Goal: Browse casually: Explore the website without a specific task or goal

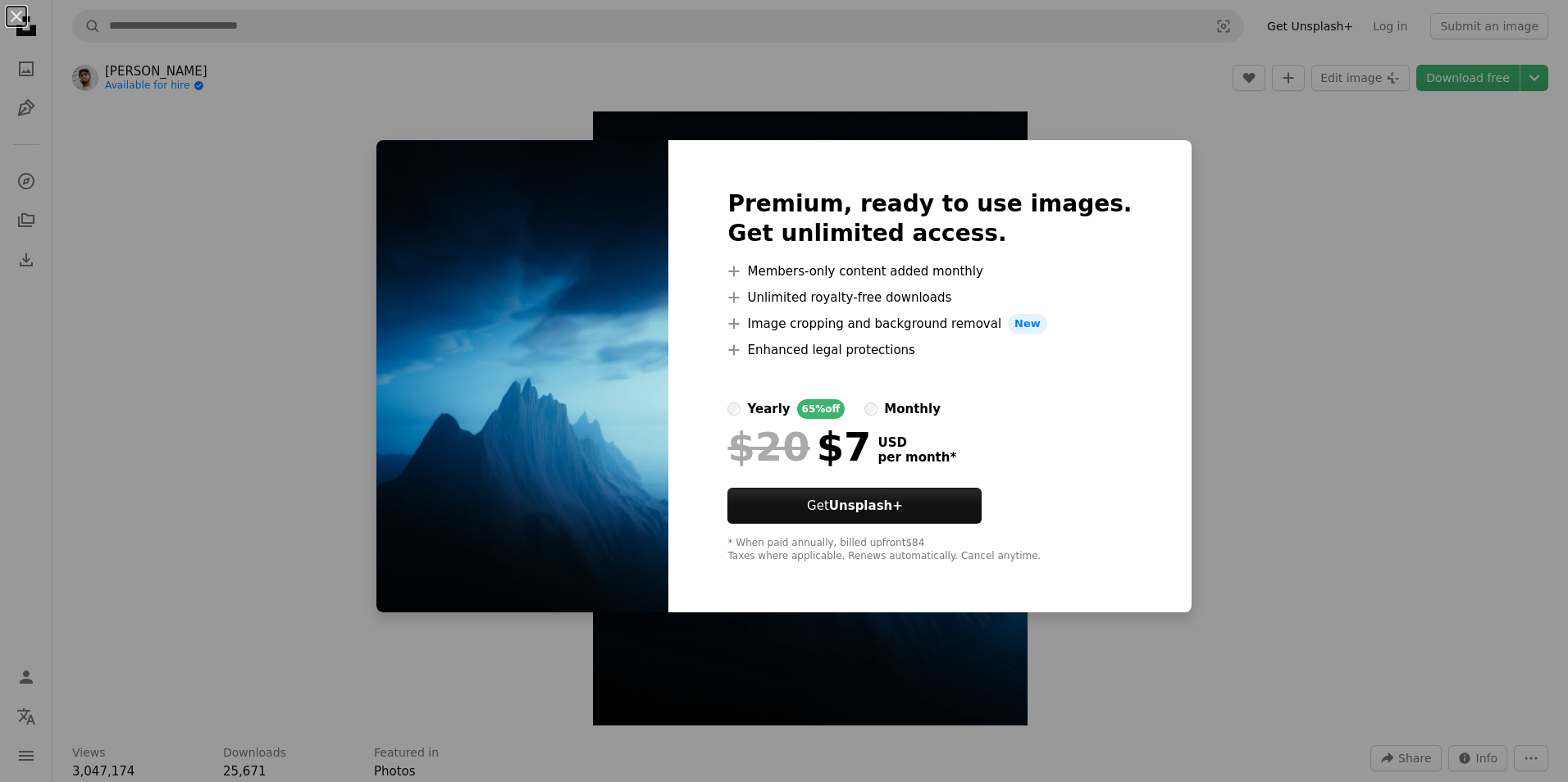
click at [1235, 110] on div "An X shape Premium, ready to use images. Get unlimited access. A plus sign Memb…" at bounding box center [784, 391] width 1568 height 782
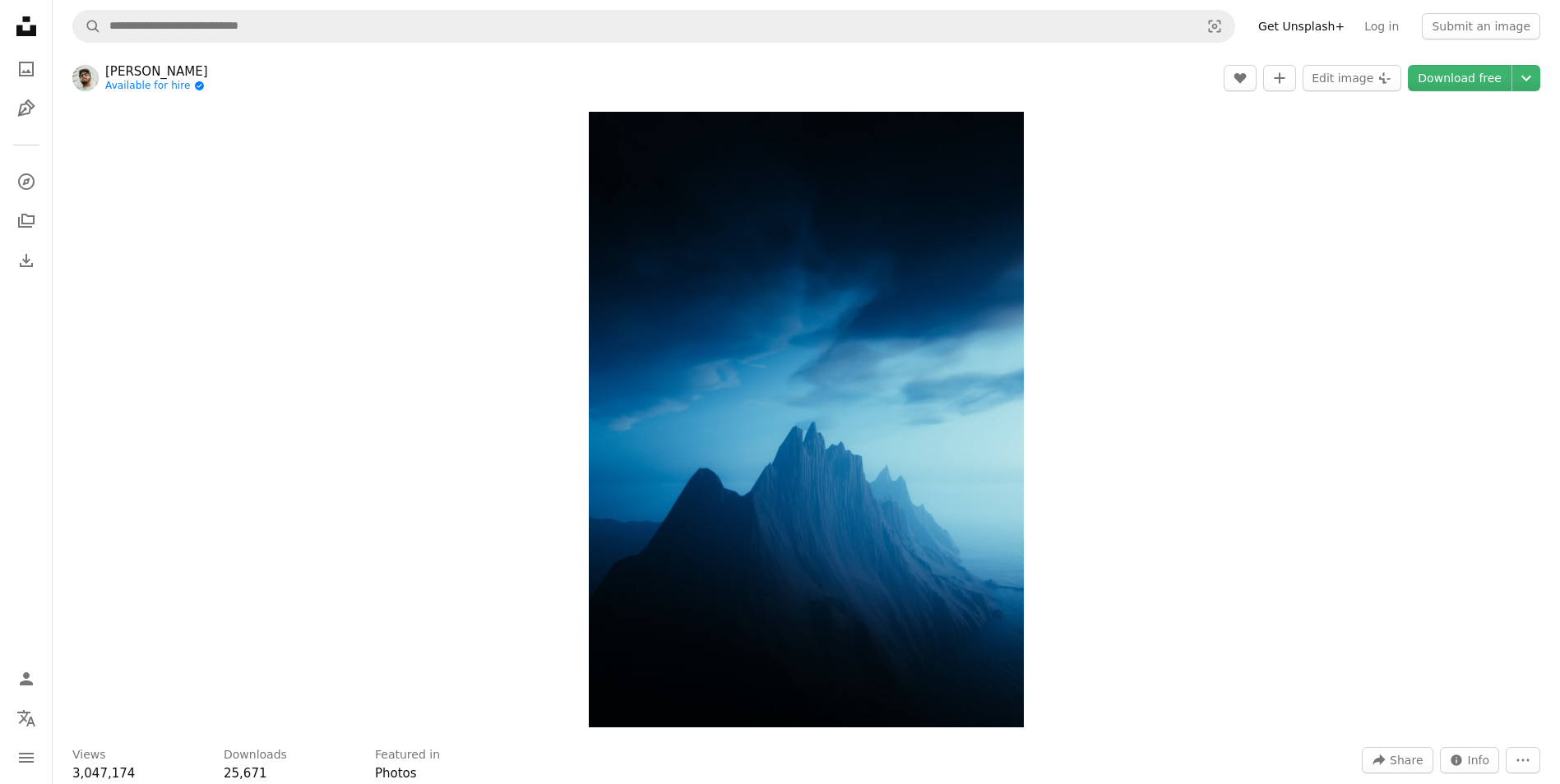
click at [127, 70] on link "[PERSON_NAME]" at bounding box center [156, 71] width 102 height 16
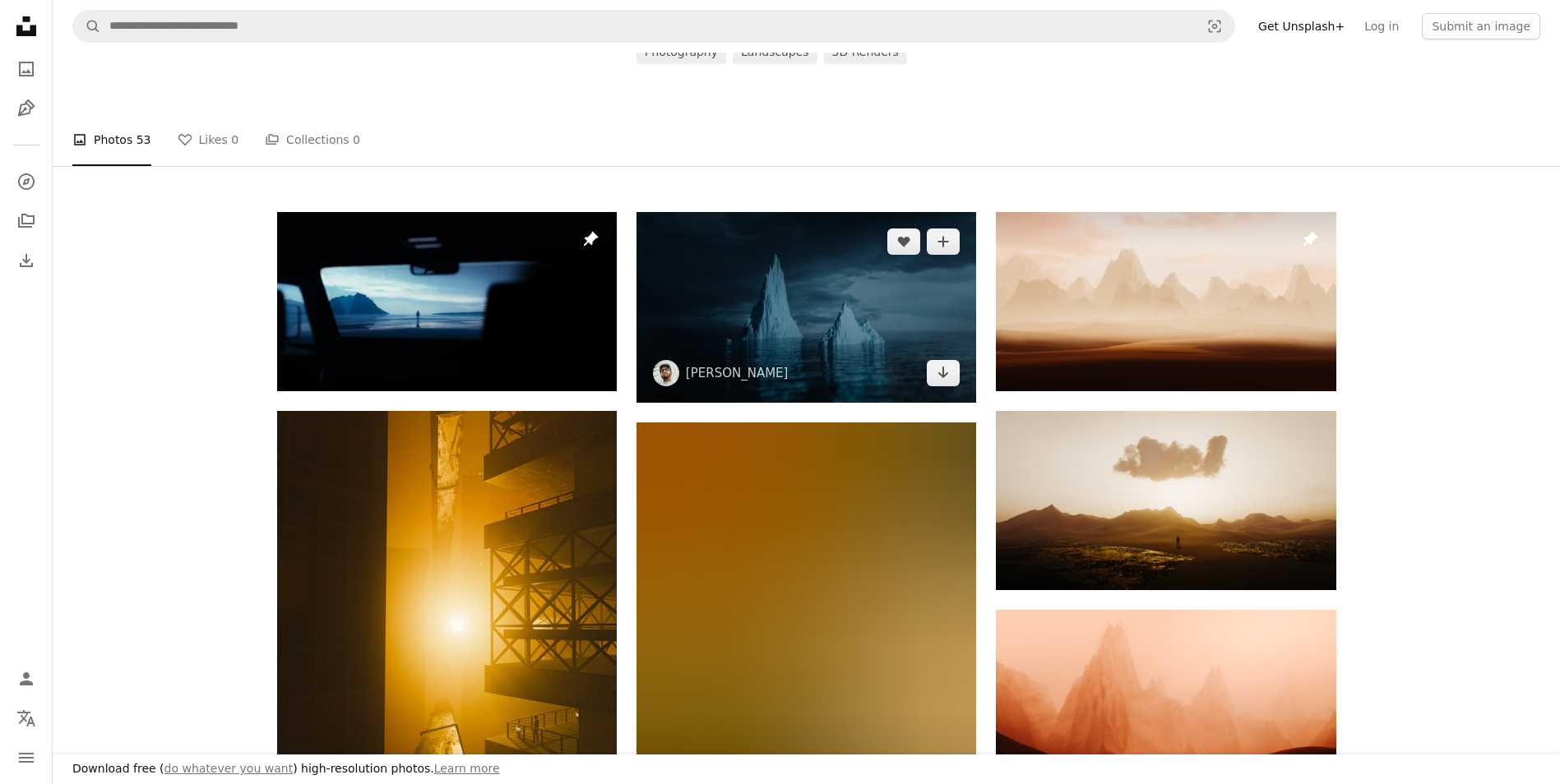
scroll to position [302, 0]
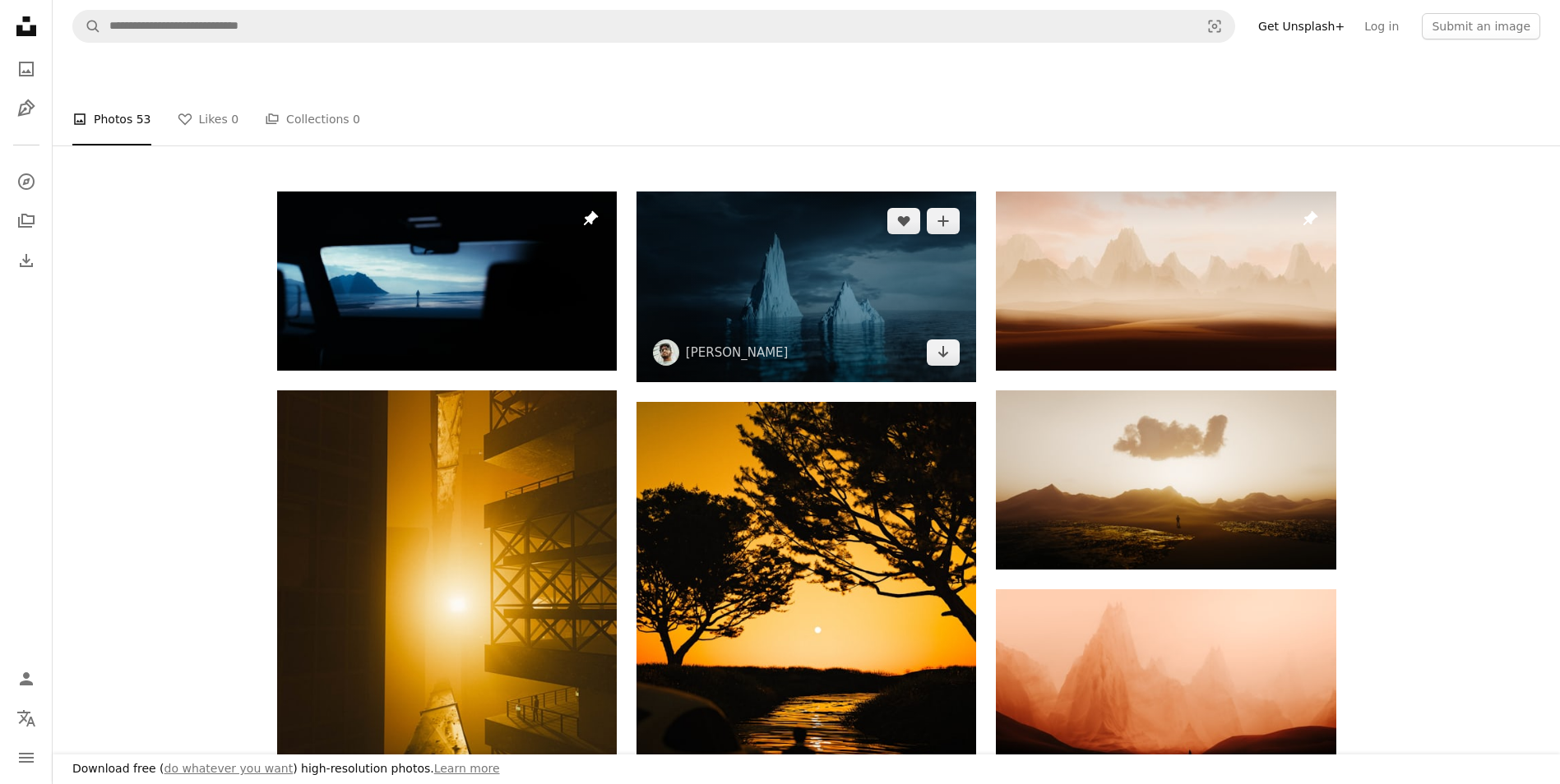
click at [751, 316] on img at bounding box center [806, 287] width 340 height 191
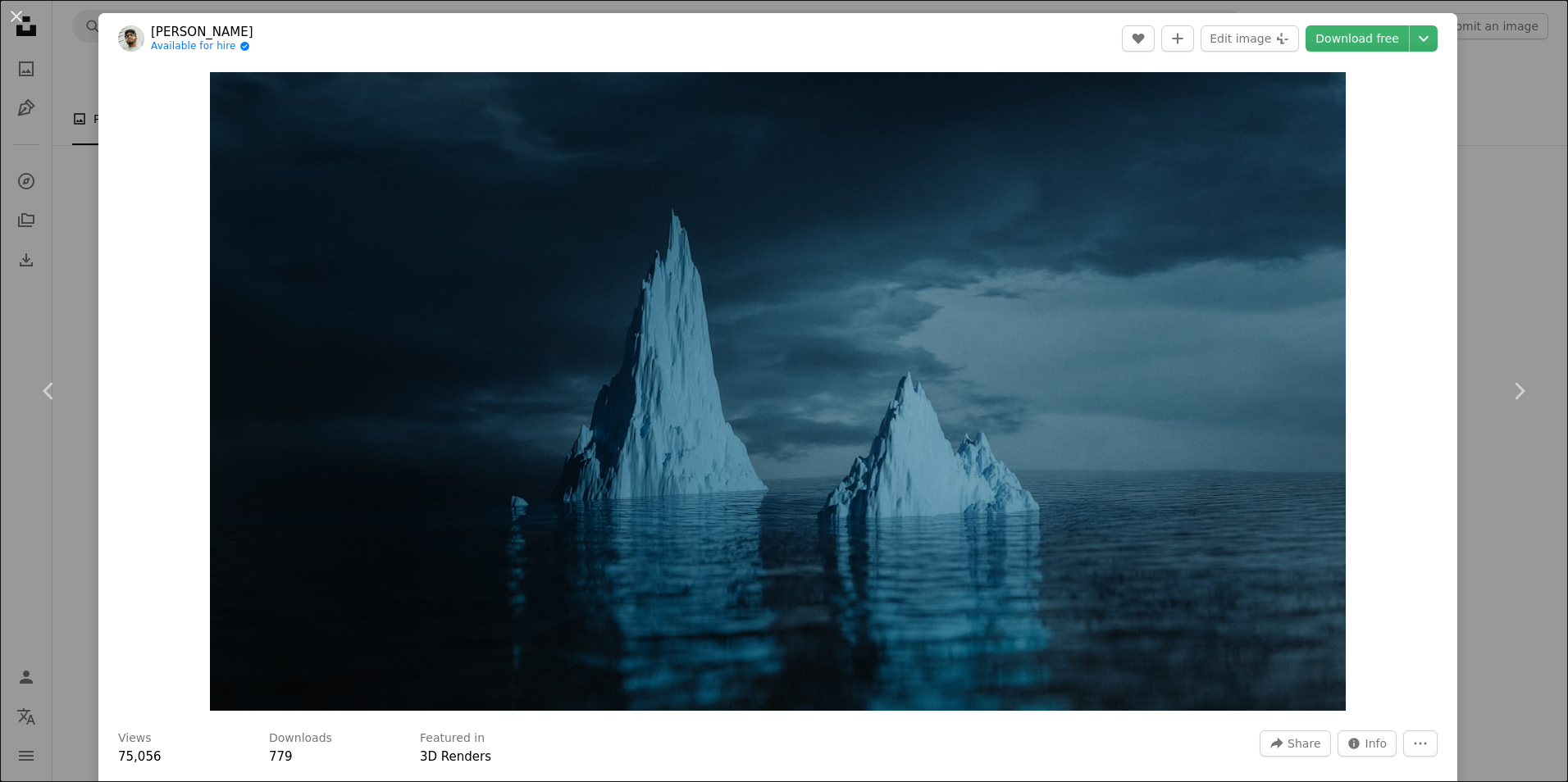
click at [1410, 482] on div "Zoom in" at bounding box center [778, 391] width 1359 height 655
click at [64, 246] on div "An X shape Chevron left Chevron right [PERSON_NAME] Available for hire A checkm…" at bounding box center [784, 391] width 1568 height 782
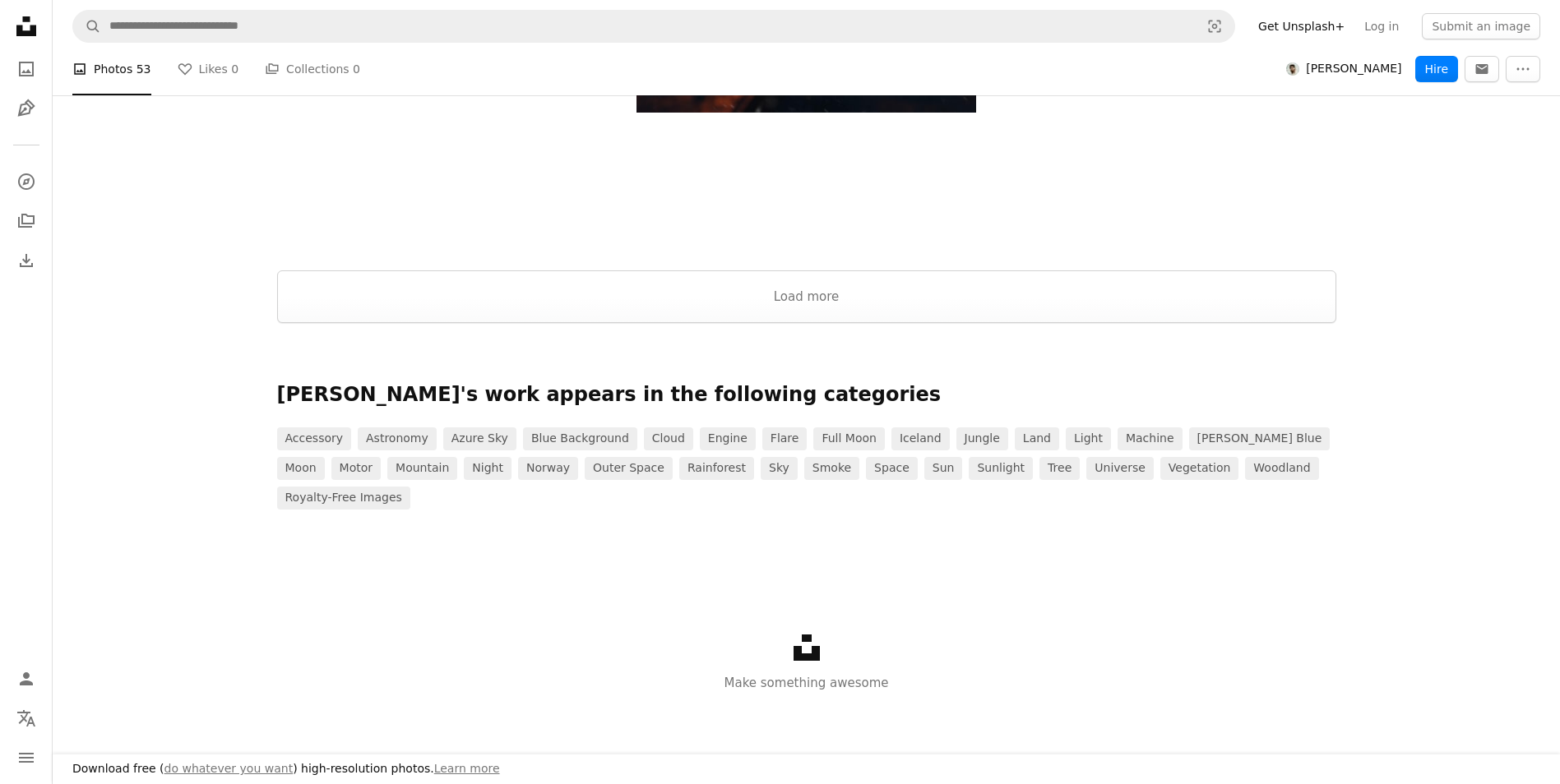
scroll to position [3269, 0]
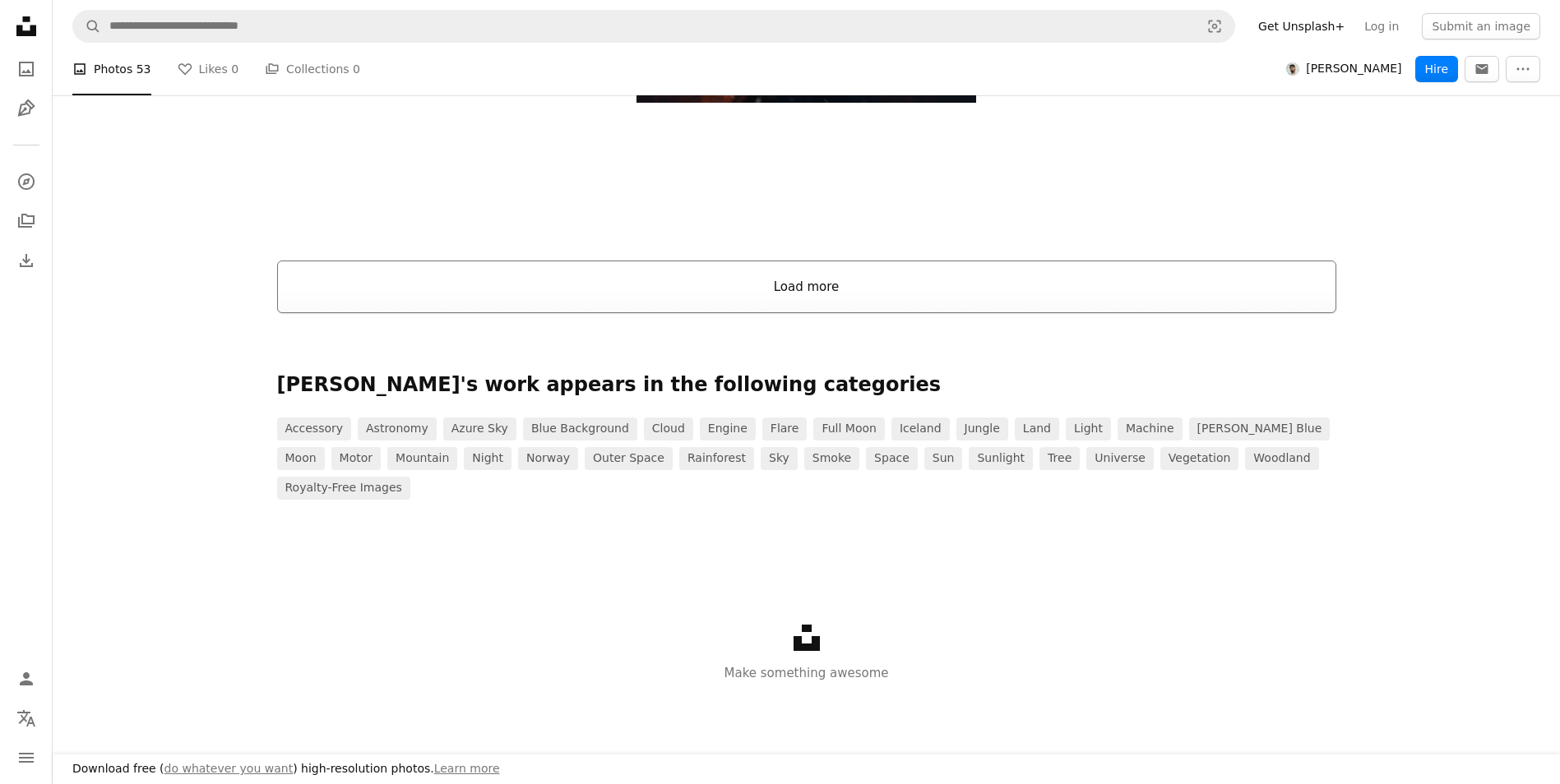
click at [1012, 287] on button "Load more" at bounding box center [807, 287] width 1059 height 52
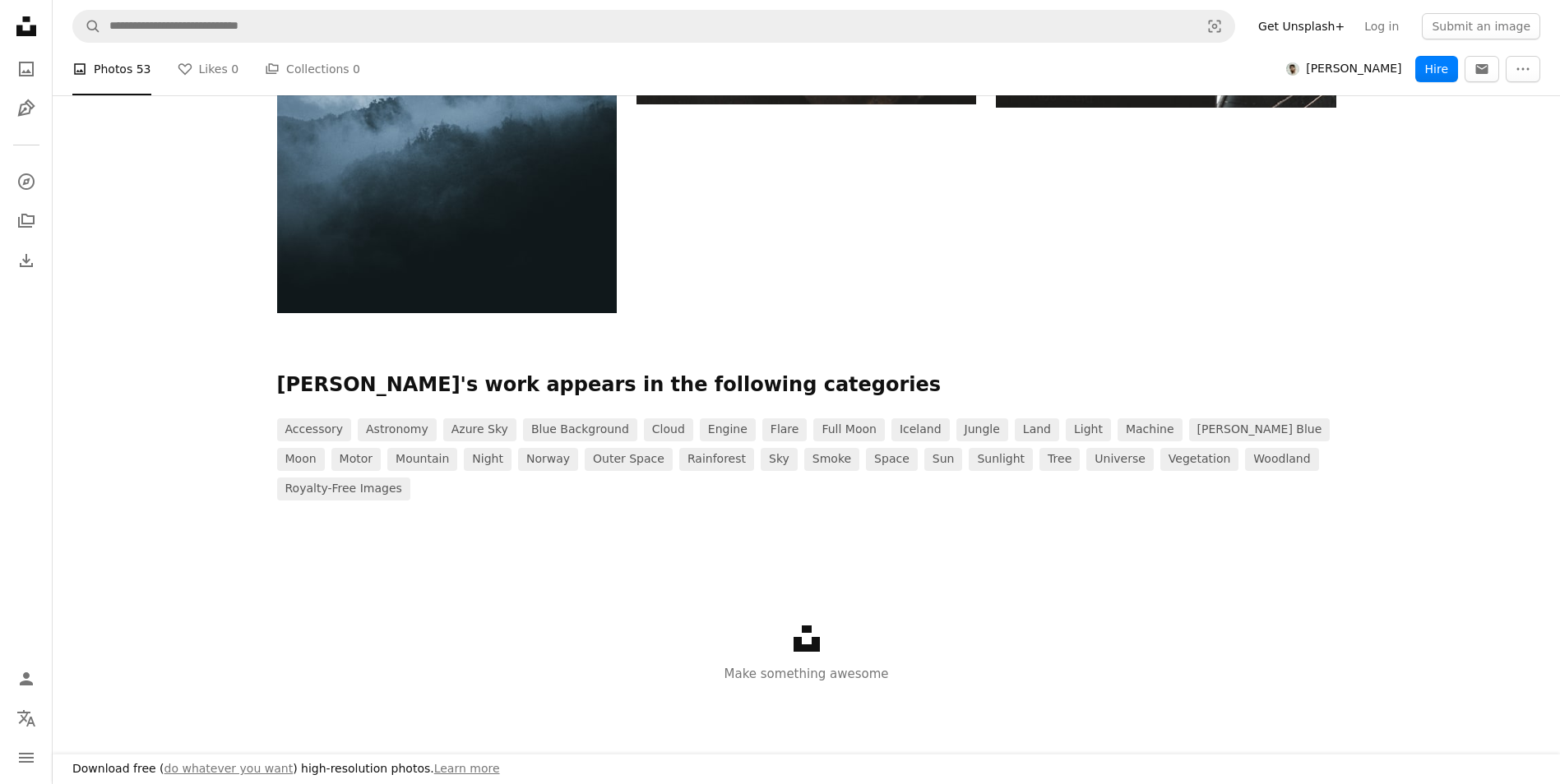
scroll to position [7783, 0]
